Goal: Task Accomplishment & Management: Manage account settings

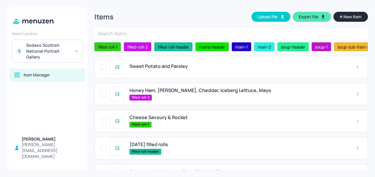
click at [163, 67] on span "Sweet Potato and Parsley" at bounding box center [158, 67] width 58 height 6
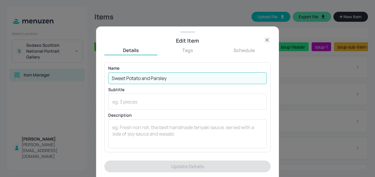
drag, startPoint x: 171, startPoint y: 79, endPoint x: 140, endPoint y: 77, distance: 31.0
click at [140, 77] on input "Sweet Potato and Parsley" at bounding box center [187, 78] width 158 height 12
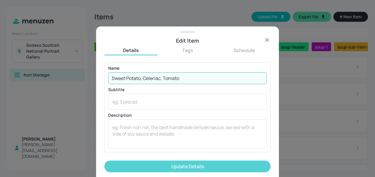
type input "Sweet Potato, Celeriac, Tomato"
click at [200, 168] on button "Update Details" at bounding box center [187, 167] width 166 height 12
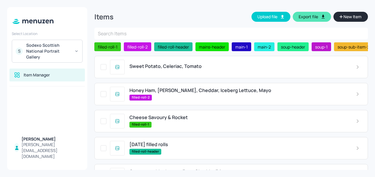
click at [209, 93] on span "Honey Ham, [PERSON_NAME], Cheddar, Iceberg Lettuce, Mayo" at bounding box center [200, 91] width 142 height 6
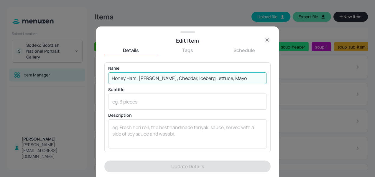
drag, startPoint x: 228, startPoint y: 79, endPoint x: 104, endPoint y: 78, distance: 124.0
click at [104, 78] on div "Edit Item Details Tags Schedule Name Honey Ham, Tomato, Cheddar, Iceberg Lettuc…" at bounding box center [187, 102] width 183 height 151
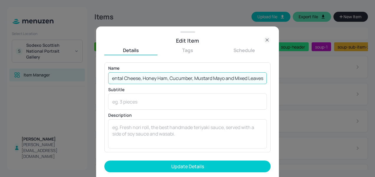
scroll to position [0, 13]
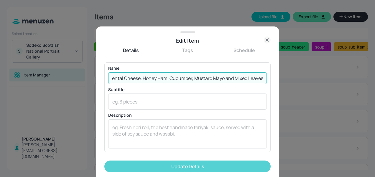
type input "Emmental Cheese, Honey Ham, Cucumber, Mustard Mayo and Mixed Leaves"
click at [156, 167] on button "Update Details" at bounding box center [187, 167] width 166 height 12
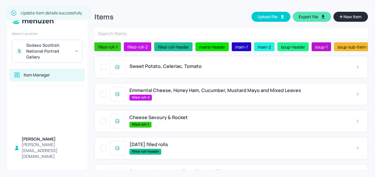
scroll to position [19, 0]
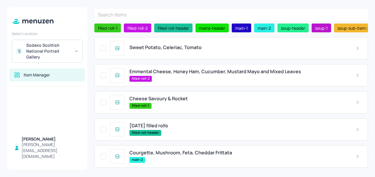
click at [178, 98] on span "Cheese Savoury & Rocket" at bounding box center [158, 99] width 58 height 6
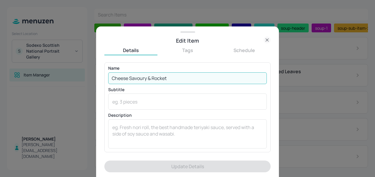
drag, startPoint x: 174, startPoint y: 75, endPoint x: 32, endPoint y: 82, distance: 142.1
click at [32, 82] on div "Edit Item Details Tags Schedule Name Cheese Savoury & Rocket ​ Subtitle x ​ Des…" at bounding box center [187, 88] width 375 height 177
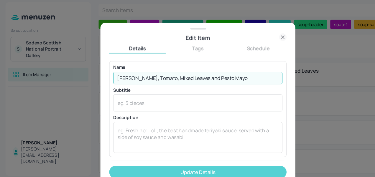
type input "[PERSON_NAME], Tomato, Mixed Leaves and Pesto Mayo"
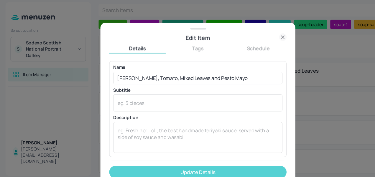
click at [155, 165] on button "Update Details" at bounding box center [187, 167] width 166 height 12
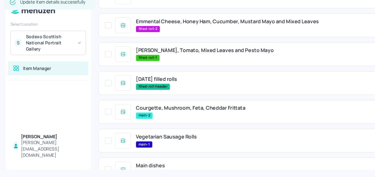
scroll to position [85, 0]
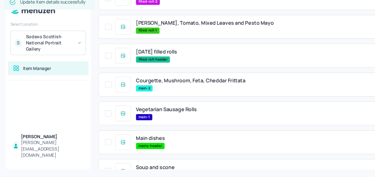
click at [177, 83] on div "Courgette, Mushroom, Feta, Cheddar Frittata main-2" at bounding box center [230, 90] width 273 height 22
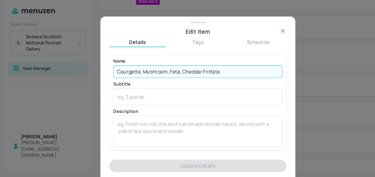
drag, startPoint x: 192, startPoint y: 78, endPoint x: 55, endPoint y: 73, distance: 137.1
click at [55, 73] on div "Edit Item Details Tags Schedule Name Courgette, Mushroom, Feta, Cheddar Frittat…" at bounding box center [187, 88] width 375 height 177
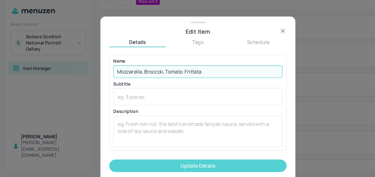
type input "Mozzarella, Broccoli, Tomato Frittata"
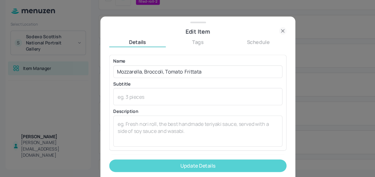
click at [163, 168] on button "Update Details" at bounding box center [187, 167] width 166 height 12
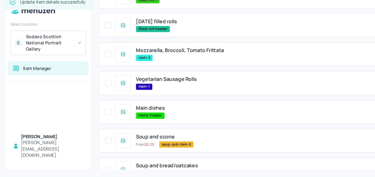
scroll to position [114, 0]
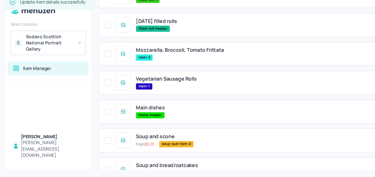
click at [173, 85] on span "Vegetarian Sausage Rolls" at bounding box center [157, 85] width 57 height 6
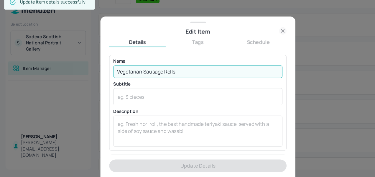
drag, startPoint x: 173, startPoint y: 78, endPoint x: 56, endPoint y: 77, distance: 116.9
click at [56, 77] on div "Edit Item Details Tags Schedule Name Vegetarian Sausage Rolls ​ Subtitle x ​ De…" at bounding box center [187, 88] width 375 height 177
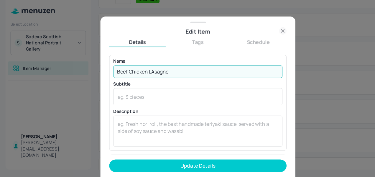
click at [146, 77] on input "Beef Chicken LAsagne" at bounding box center [187, 78] width 158 height 12
click at [135, 78] on input "Beef Chicken Lasagne" at bounding box center [187, 78] width 158 height 12
type input "Beef Chicken Lasagne"
click at [206, 160] on form "Name Beef Chicken Lasagne ​ Subtitle x ​ Description x ​ Price ​ ​ kJ ​ Add Var…" at bounding box center [187, 119] width 166 height 115
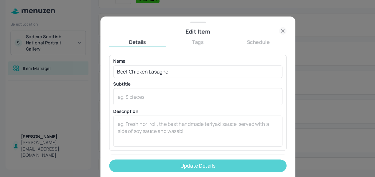
click at [209, 165] on button "Update Details" at bounding box center [187, 167] width 166 height 12
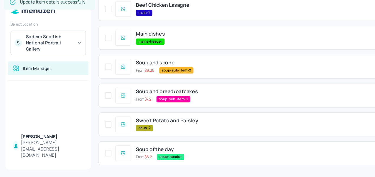
scroll to position [210, 0]
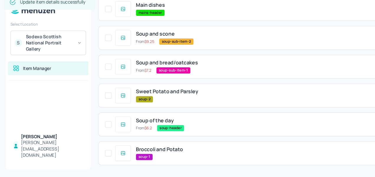
click at [175, 97] on span "Sweet Potato and Parsley" at bounding box center [158, 97] width 58 height 6
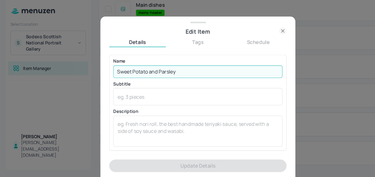
drag, startPoint x: 178, startPoint y: 79, endPoint x: 54, endPoint y: 68, distance: 124.2
click at [54, 68] on div "Edit Item Details Tags Schedule Name Sweet Potato and [PERSON_NAME] ​ Subtitle …" at bounding box center [187, 88] width 375 height 177
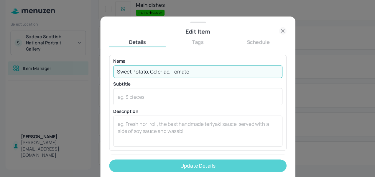
type input "Sweet Potato, Celeriac, Tomato"
click at [184, 169] on button "Update Details" at bounding box center [187, 167] width 166 height 12
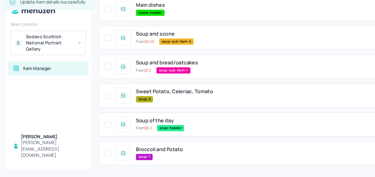
click at [163, 152] on span "Broccoli and Potato" at bounding box center [151, 151] width 44 height 6
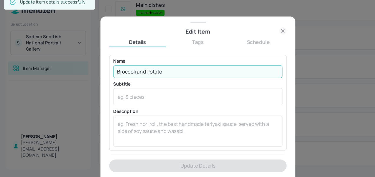
drag, startPoint x: 129, startPoint y: 75, endPoint x: 62, endPoint y: 77, distance: 66.6
click at [62, 77] on div "Edit Item Details Tags Schedule Name Broccoli and Potato ​ Subtitle x ​ Descrip…" at bounding box center [187, 88] width 375 height 177
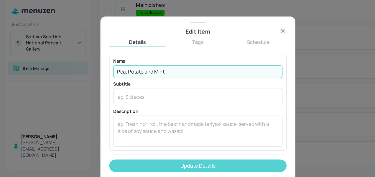
type input "Pea, Potato and Mint"
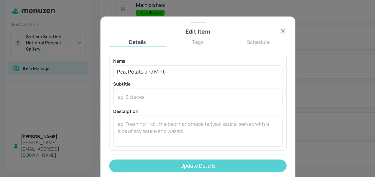
click at [160, 168] on button "Update Details" at bounding box center [187, 167] width 166 height 12
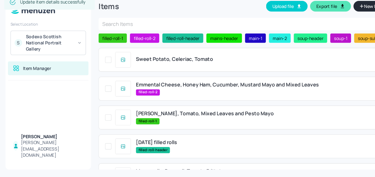
scroll to position [0, 0]
